Goal: Find specific page/section: Find specific page/section

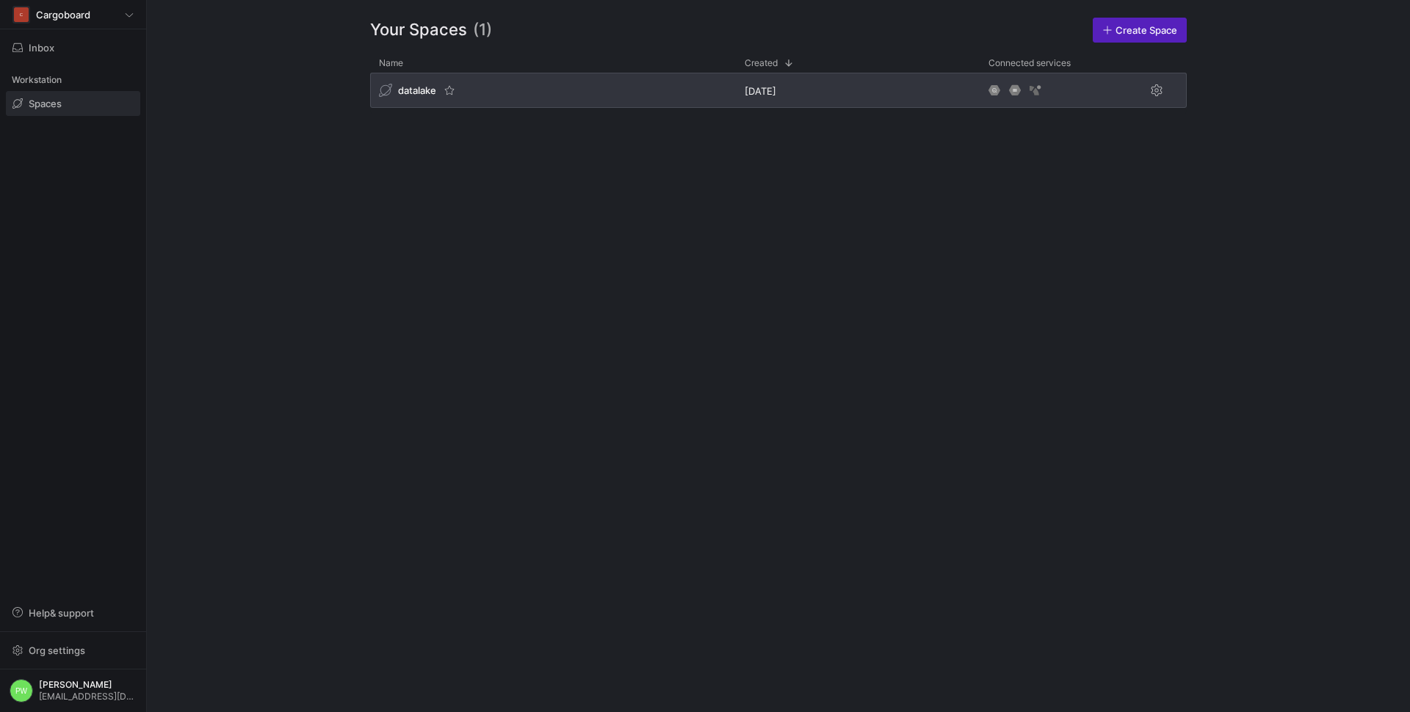
click at [429, 87] on span "datalake" at bounding box center [417, 90] width 38 height 12
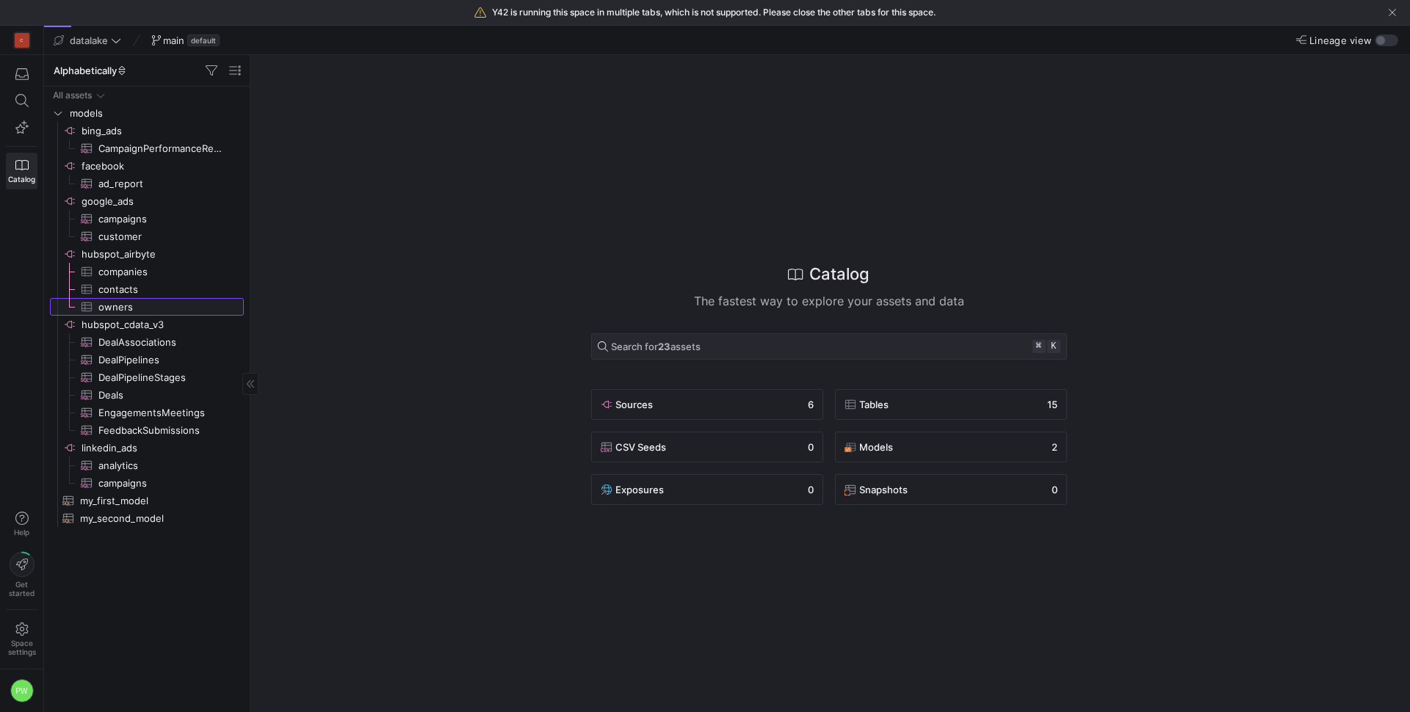
click at [122, 309] on span "owners​​​​​​​​​" at bounding box center [162, 307] width 128 height 17
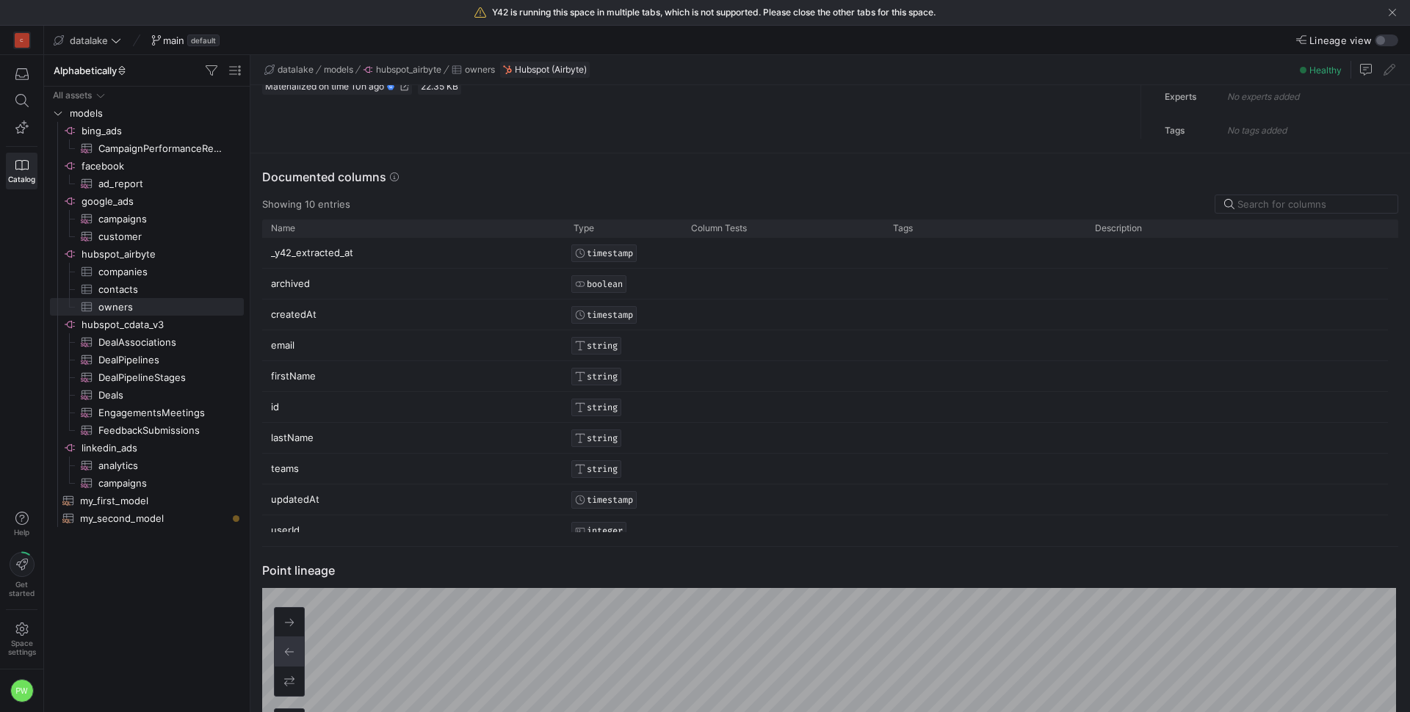
scroll to position [44, 0]
